Goal: Information Seeking & Learning: Learn about a topic

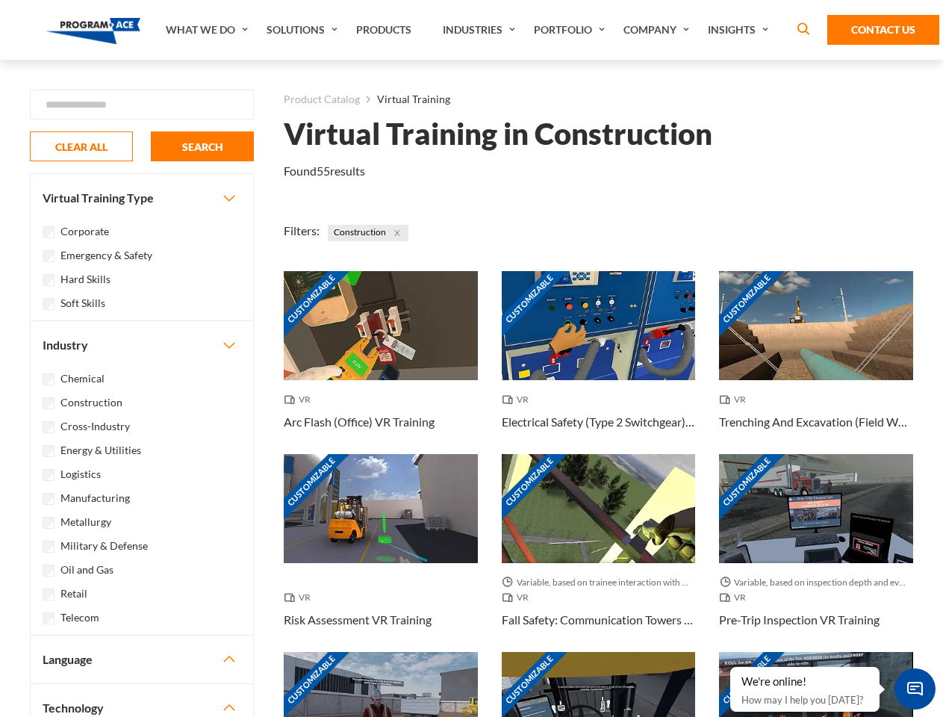
click at [208, 30] on link "What We Do" at bounding box center [208, 30] width 101 height 60
click at [304, 30] on link "Solutions" at bounding box center [304, 30] width 90 height 60
click at [481, 30] on link "Industries" at bounding box center [480, 30] width 91 height 60
click at [659, 30] on link "Company" at bounding box center [658, 30] width 84 height 60
click at [741, 30] on link "Insights" at bounding box center [739, 30] width 79 height 60
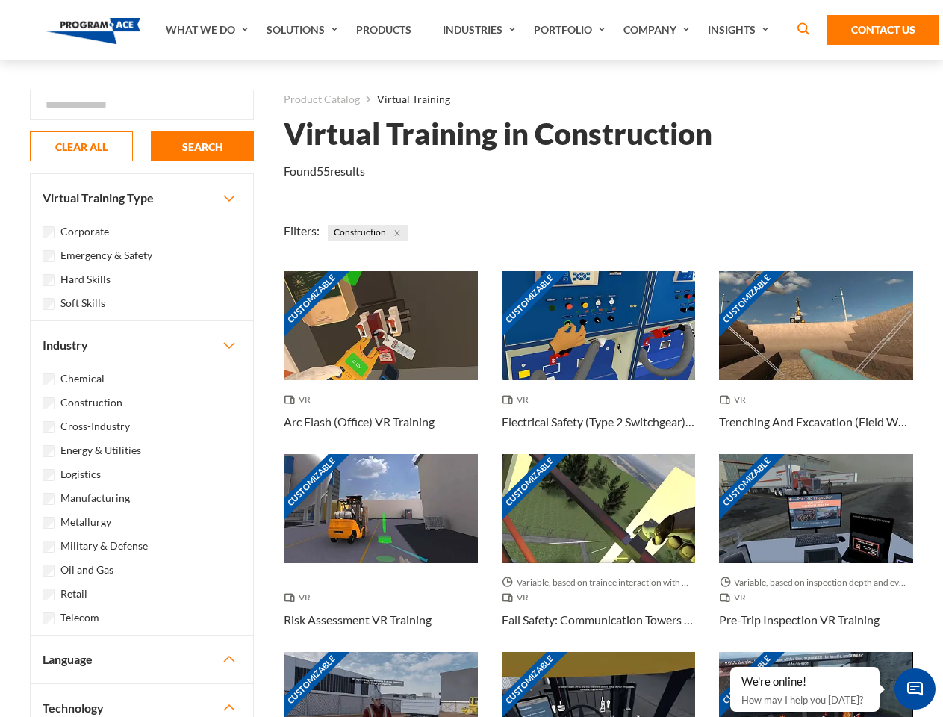
click at [0, 0] on div "Blog White Papers News" at bounding box center [0, 0] width 0 height 0
click at [0, 0] on strong "How Virtual Learning Can Enhance Workforce Productivity: A Guide for L&D Manage…" at bounding box center [0, 0] width 0 height 0
click at [915, 688] on span "Minimize live chat window" at bounding box center [915, 688] width 55 height 55
click at [731, 667] on div "Customizable" at bounding box center [816, 706] width 194 height 109
